Goal: Transaction & Acquisition: Purchase product/service

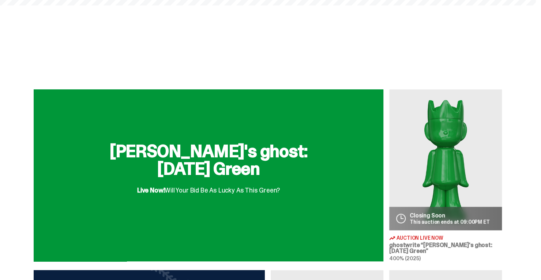
scroll to position [234, 0]
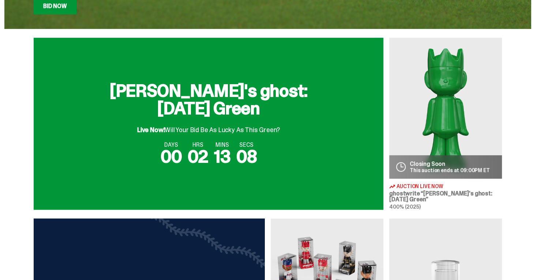
click at [447, 103] on img at bounding box center [445, 108] width 113 height 141
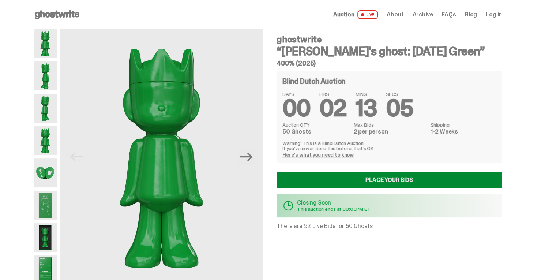
click at [374, 173] on link "Place your Bids" at bounding box center [388, 180] width 225 height 16
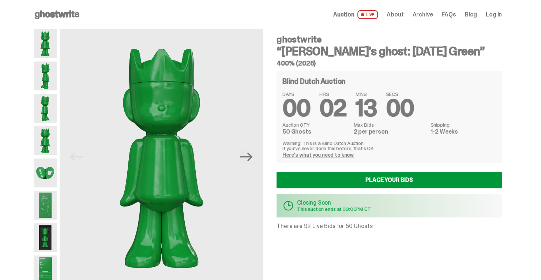
click at [45, 204] on img at bounding box center [45, 204] width 23 height 29
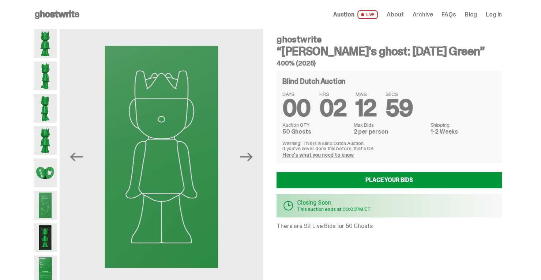
click at [51, 161] on img at bounding box center [45, 172] width 23 height 29
